Goal: Task Accomplishment & Management: Manage account settings

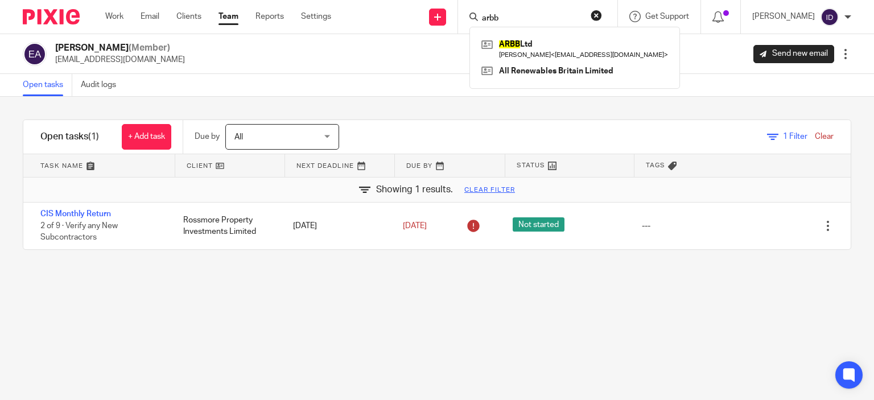
click at [423, 330] on div "Filter tasks Only show tasks matching all of these conditions 1 Client name Is …" at bounding box center [437, 248] width 874 height 303
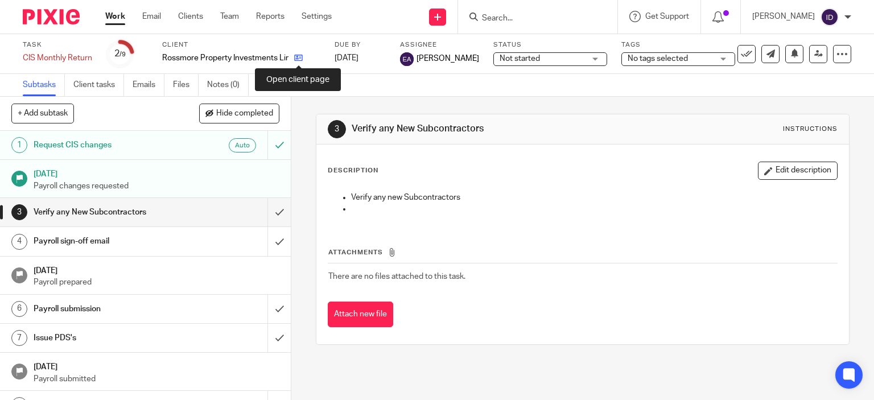
click at [297, 56] on icon at bounding box center [298, 58] width 9 height 9
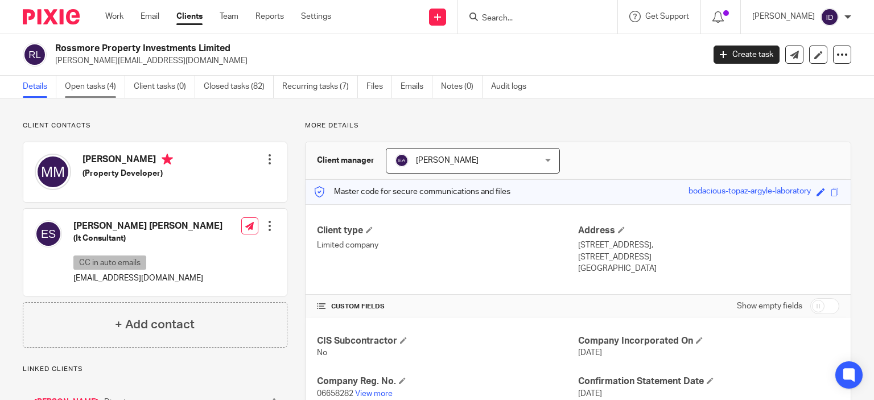
click at [100, 93] on link "Open tasks (4)" at bounding box center [95, 87] width 60 height 22
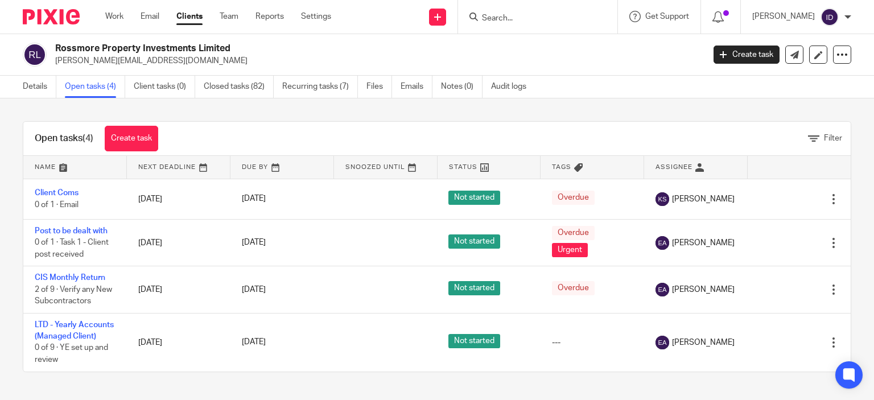
click at [847, 254] on div "Open tasks (4) Create task Filter Name Next Deadline Due By Snoozed Until Statu…" at bounding box center [437, 246] width 874 height 297
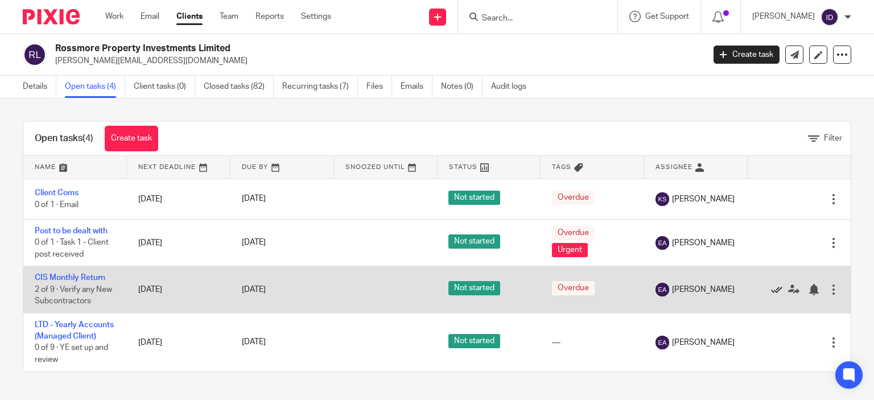
click at [771, 290] on icon at bounding box center [776, 289] width 11 height 11
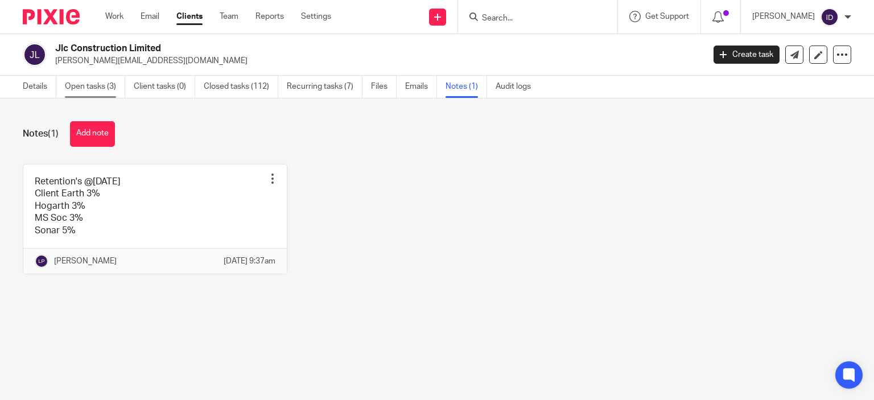
click at [102, 85] on link "Open tasks (3)" at bounding box center [95, 87] width 60 height 22
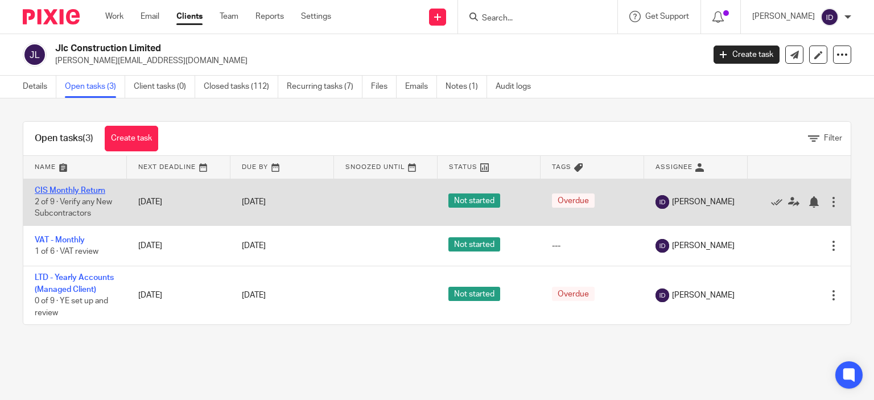
click at [87, 193] on link "CIS Monthly Return" at bounding box center [70, 191] width 71 height 8
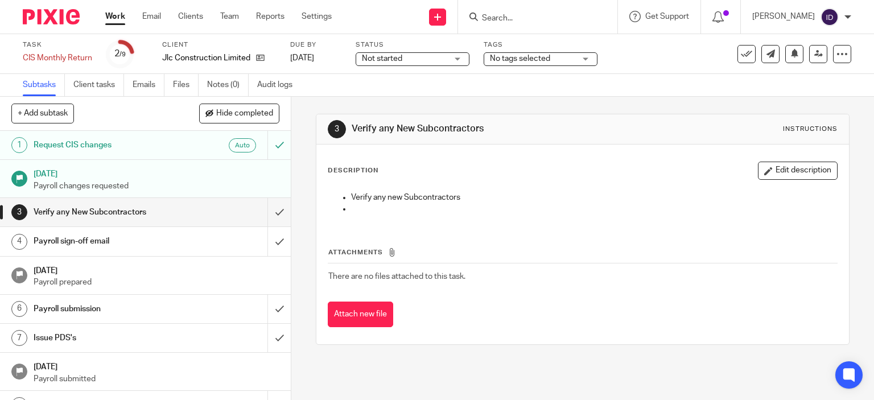
click at [503, 62] on span "No tags selected" at bounding box center [520, 59] width 60 height 8
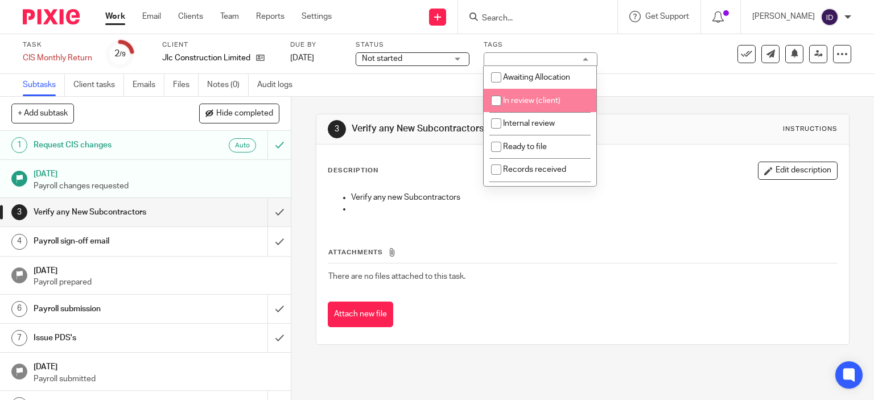
click at [499, 103] on input "checkbox" at bounding box center [497, 101] width 22 height 22
checkbox input "true"
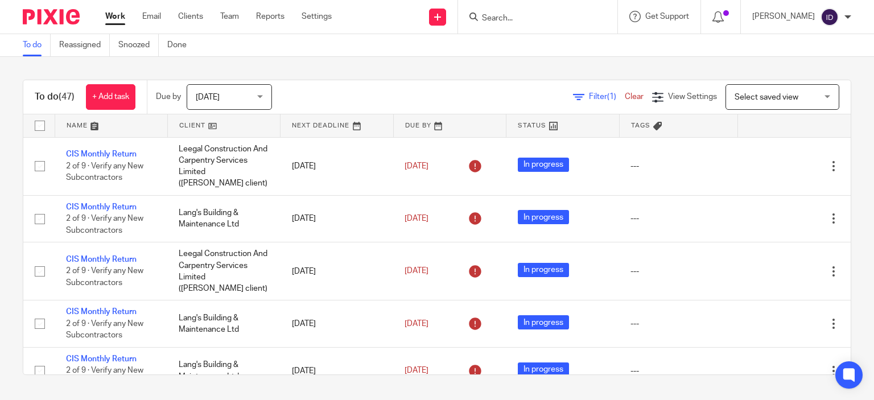
click at [10, 180] on div "To do (47) + Add task Due by Today Today Today Tomorrow This week Next week Thi…" at bounding box center [437, 227] width 874 height 341
click at [8, 196] on div "To do (47) + Add task Due by Today Today Today Tomorrow This week Next week Thi…" at bounding box center [437, 227] width 874 height 341
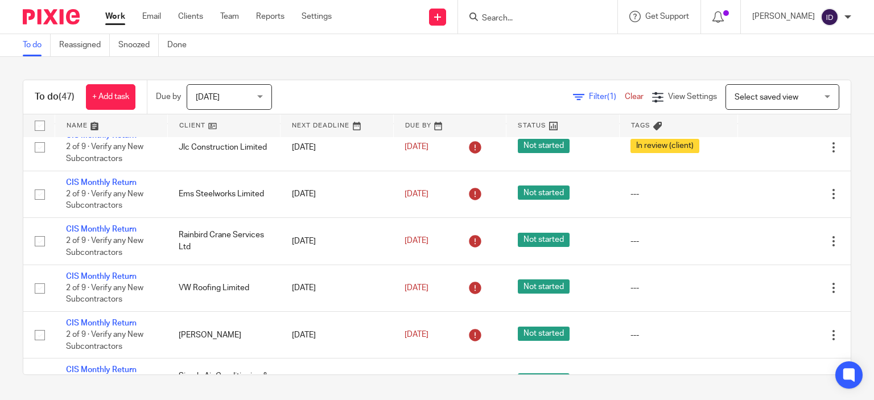
scroll to position [1298, 0]
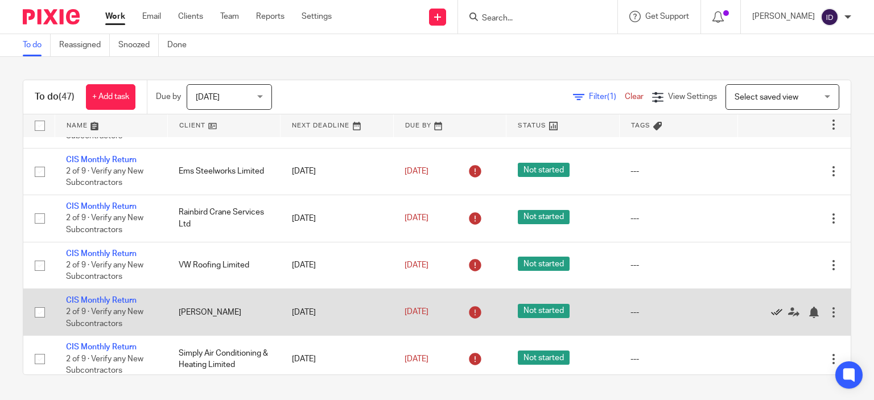
click at [771, 314] on icon at bounding box center [776, 312] width 11 height 11
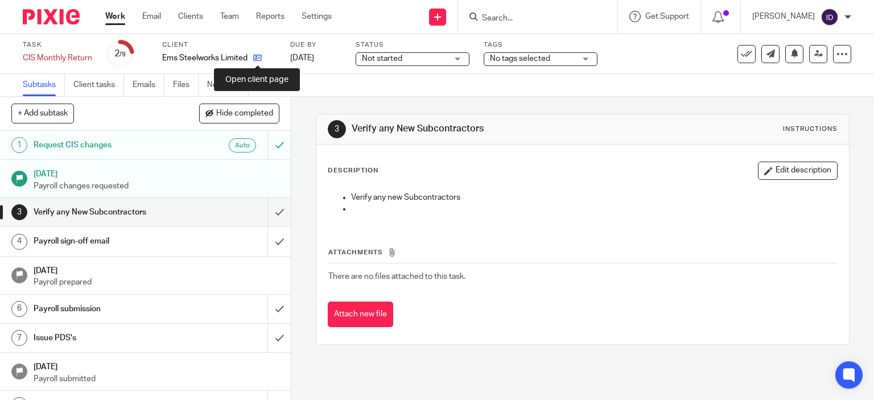
click at [254, 56] on icon at bounding box center [257, 58] width 9 height 9
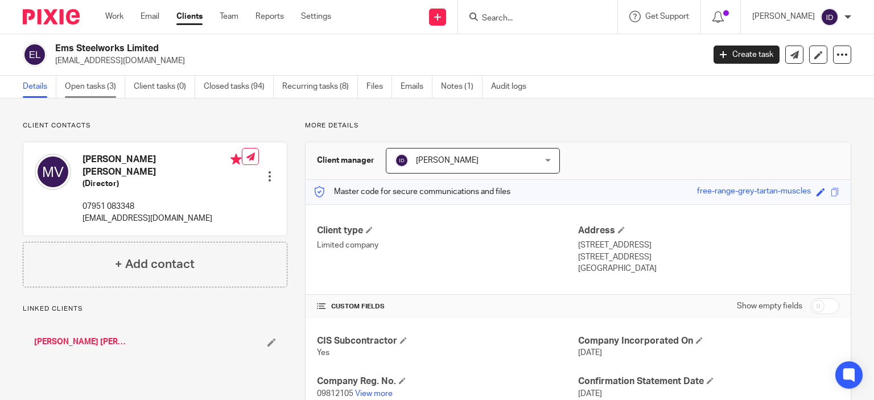
click at [97, 84] on link "Open tasks (3)" at bounding box center [95, 87] width 60 height 22
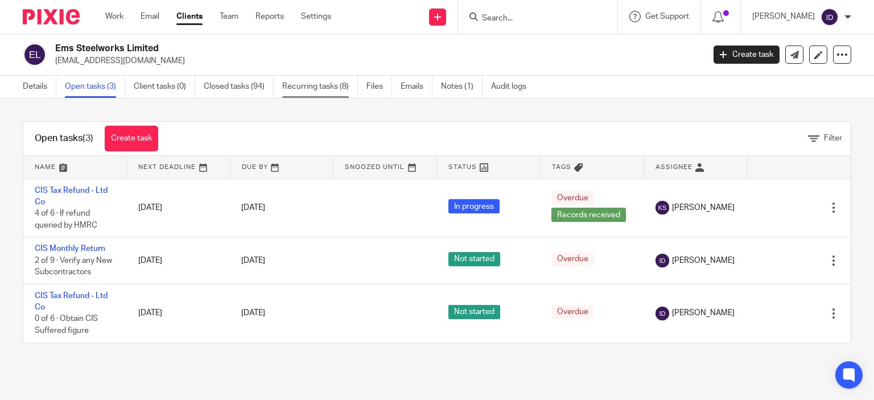
click at [326, 81] on link "Recurring tasks (8)" at bounding box center [320, 87] width 76 height 22
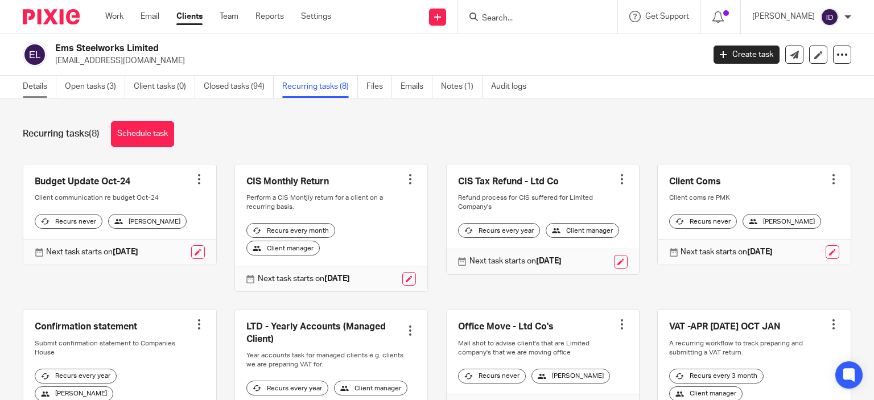
click at [41, 87] on link "Details" at bounding box center [40, 87] width 34 height 22
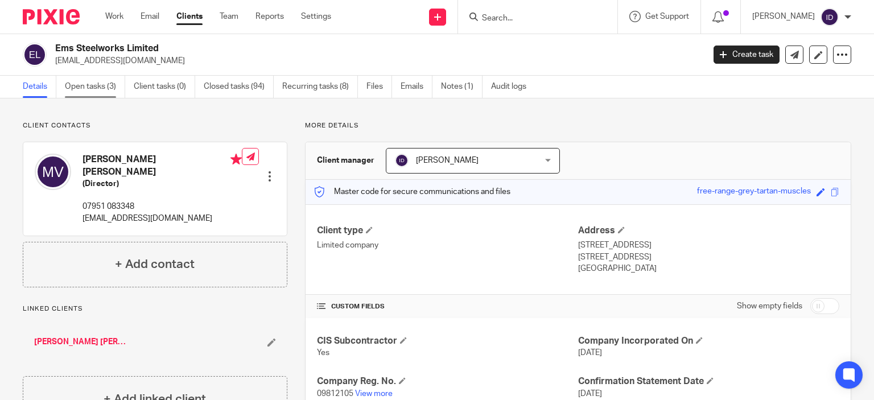
click at [90, 90] on link "Open tasks (3)" at bounding box center [95, 87] width 60 height 22
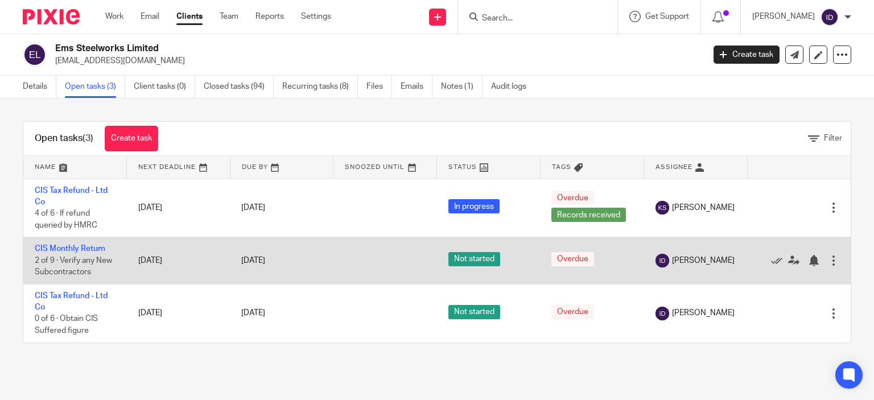
click at [759, 264] on div at bounding box center [793, 260] width 69 height 11
click at [771, 261] on icon at bounding box center [776, 260] width 11 height 11
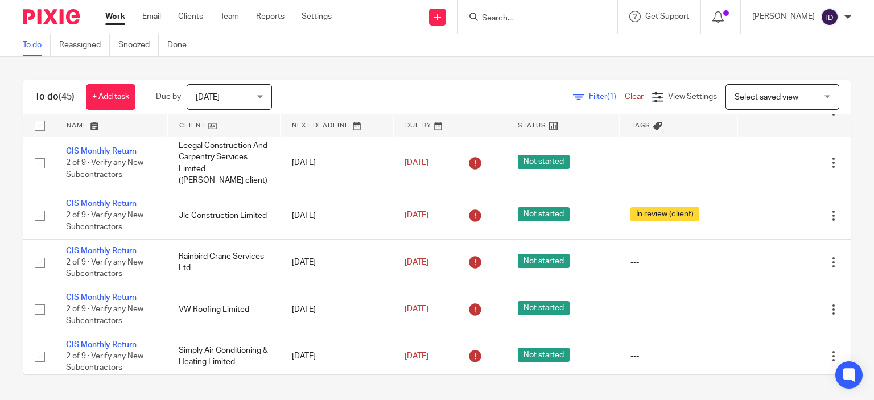
scroll to position [1230, 0]
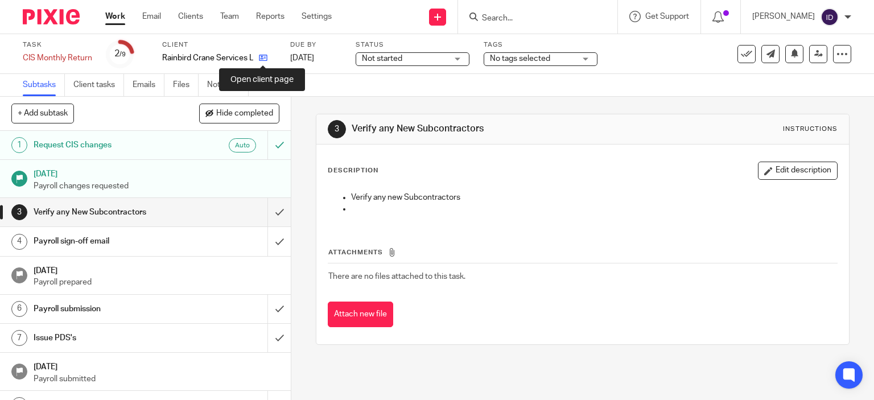
click at [264, 57] on icon at bounding box center [263, 58] width 9 height 9
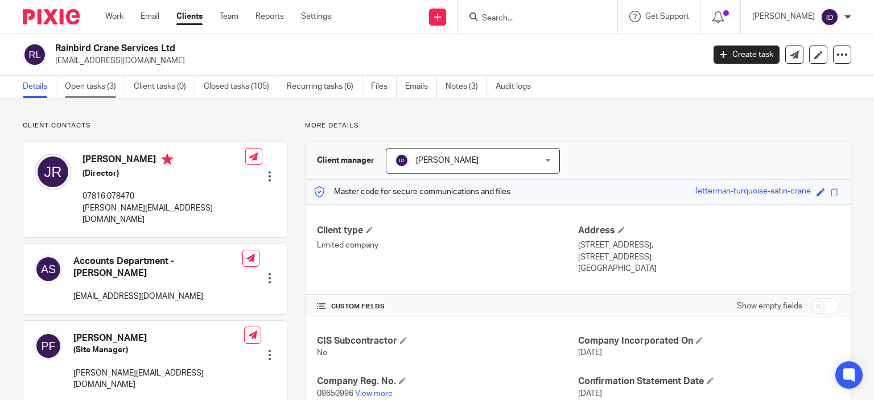
click at [89, 92] on link "Open tasks (3)" at bounding box center [95, 87] width 60 height 22
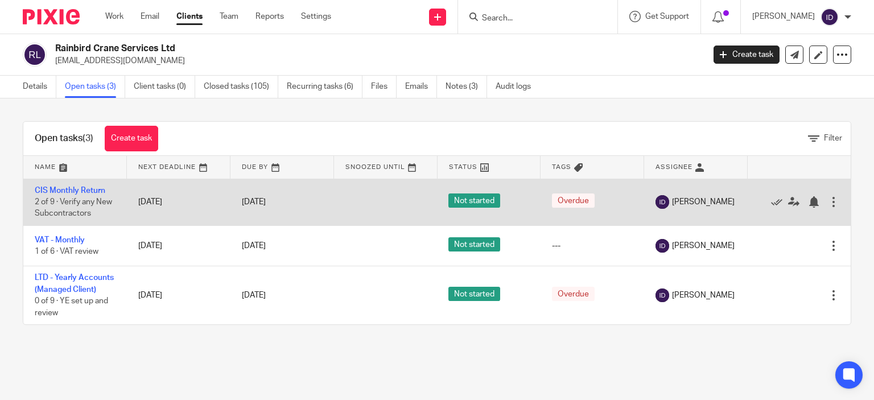
click at [73, 186] on td "CIS Monthly Return 2 of 9 · Verify any New Subcontractors" at bounding box center [75, 202] width 104 height 47
click at [73, 191] on link "CIS Monthly Return" at bounding box center [70, 191] width 71 height 8
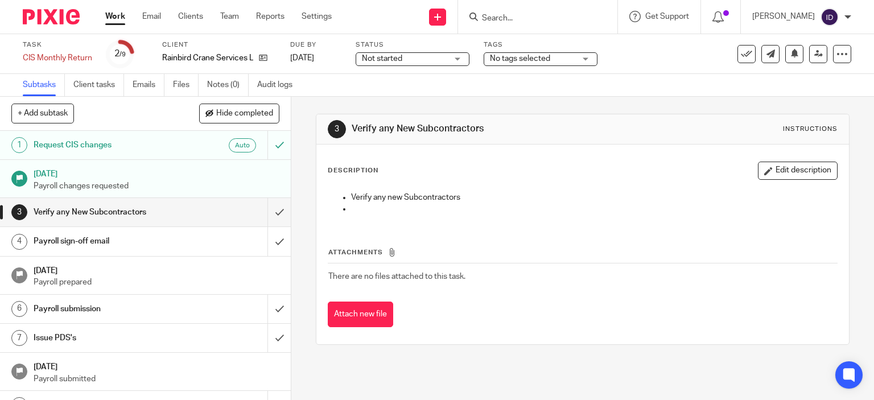
click at [532, 58] on span "No tags selected" at bounding box center [520, 59] width 60 height 8
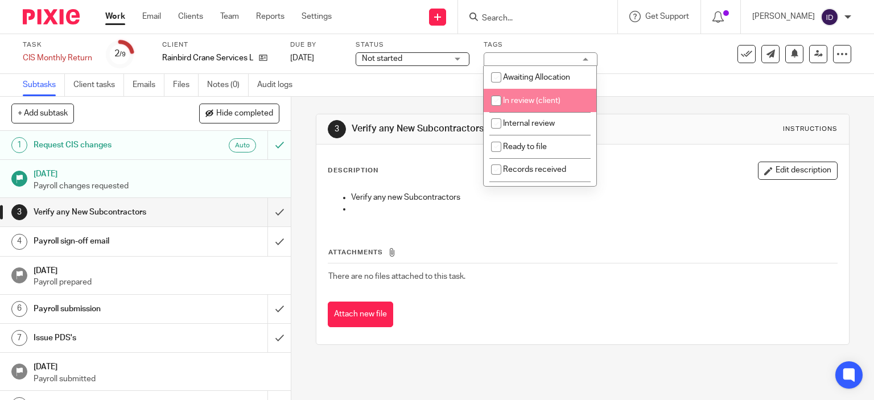
click at [516, 101] on span "In review (client)" at bounding box center [531, 101] width 57 height 8
checkbox input "true"
click at [440, 98] on div "3 Verify any New Subcontractors Instructions Description Edit description Verif…" at bounding box center [583, 229] width 534 height 265
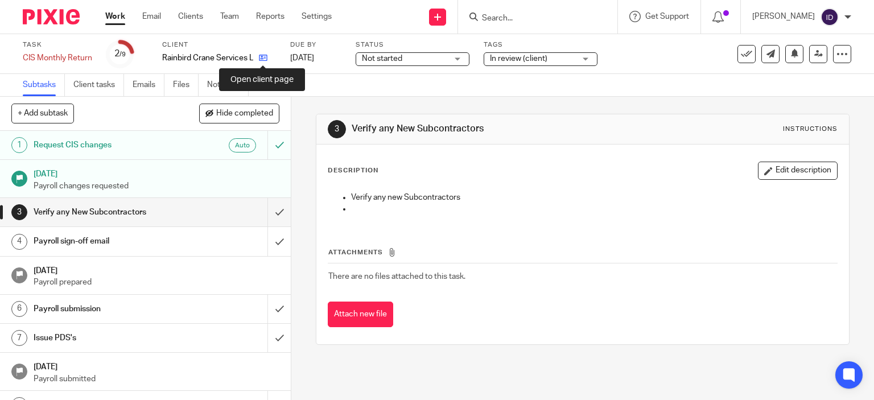
click at [262, 59] on icon at bounding box center [263, 58] width 9 height 9
